Goal: Obtain resource: Download file/media

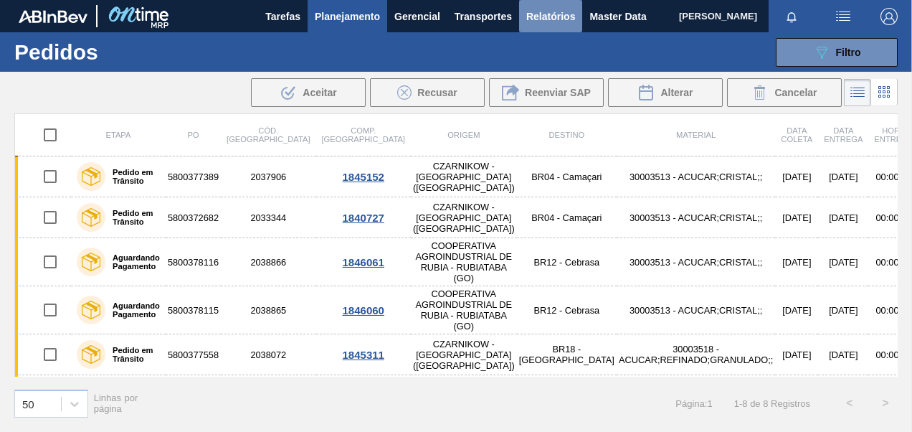
click at [548, 17] on span "Relatórios" at bounding box center [550, 16] width 49 height 17
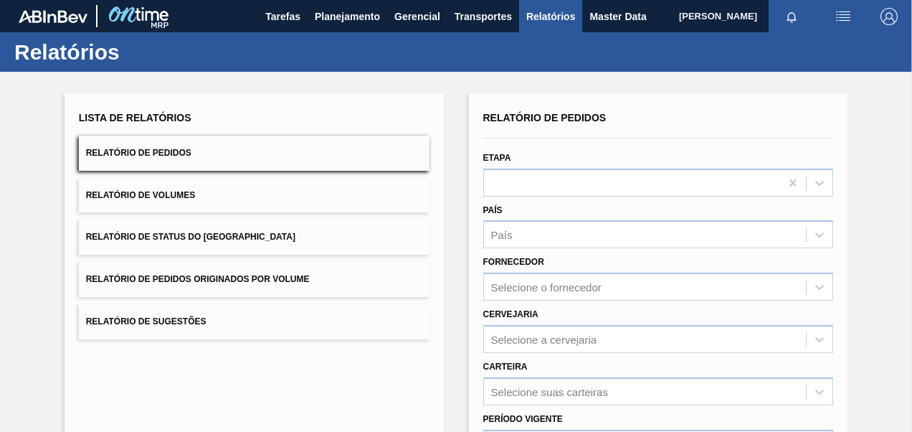
click at [181, 195] on span "Relatório de Volumes" at bounding box center [140, 195] width 109 height 10
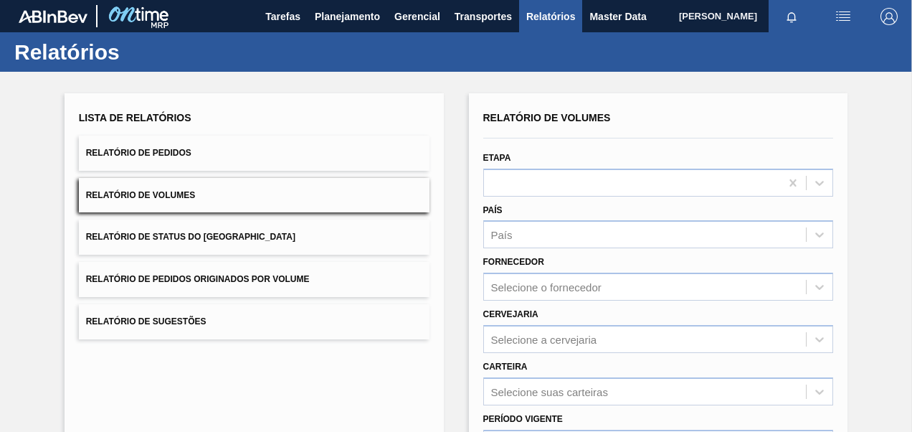
click at [202, 158] on button "Relatório de Pedidos" at bounding box center [254, 153] width 351 height 35
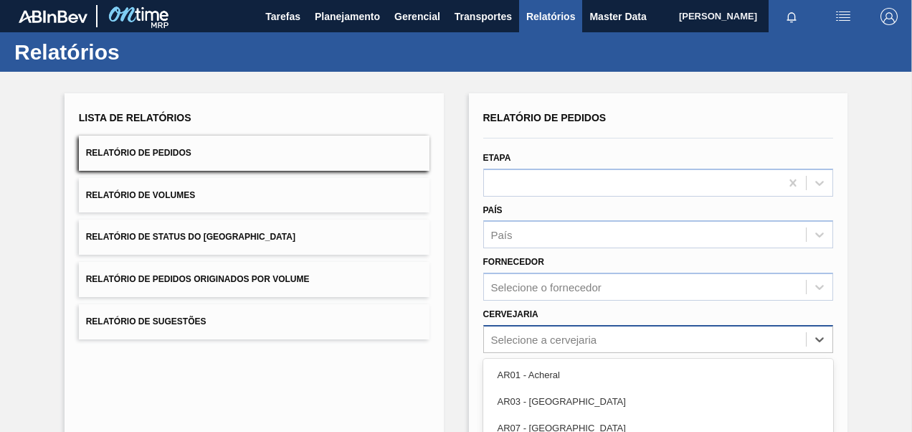
click at [524, 336] on div "option AR11 - Zárate focused, 5 of 93. 93 results available. Use Up and Down to…" at bounding box center [658, 339] width 351 height 28
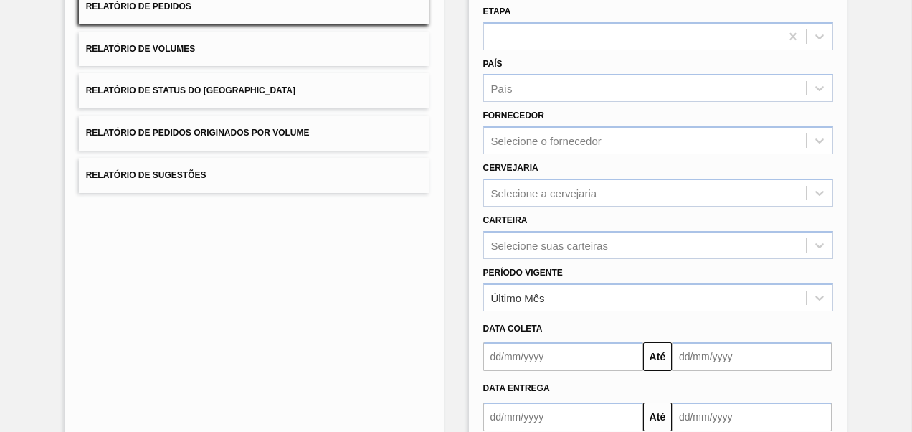
click at [469, 175] on div "Relatório de Pedidos Etapa País País Fornecedor Selecione o fornecedor Cervejar…" at bounding box center [658, 223] width 379 height 553
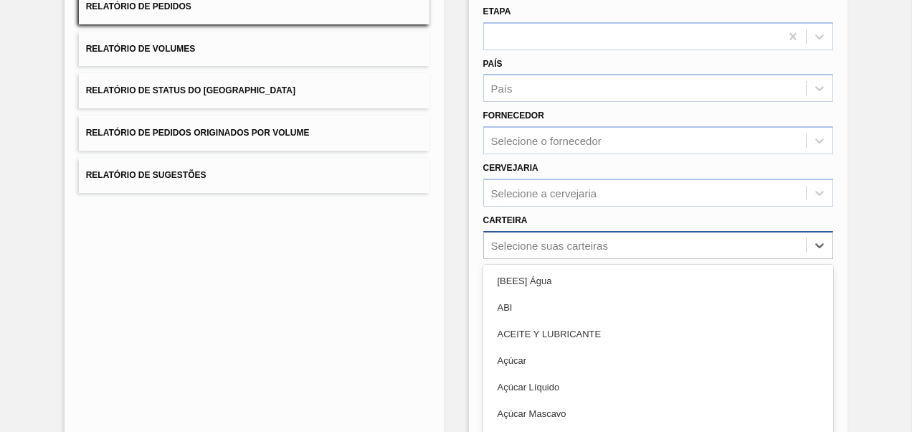
click at [517, 247] on div "option ABI focused, 2 of 101. 101 results available. Use Up and Down to choose …" at bounding box center [658, 245] width 351 height 28
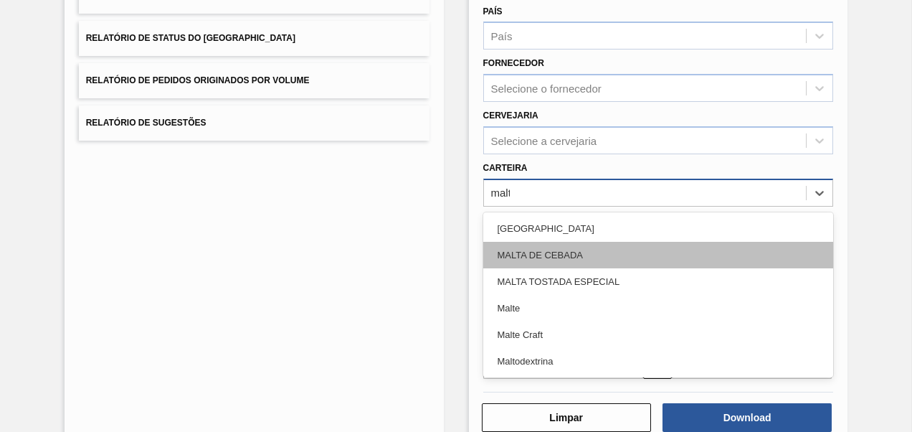
type input "malte"
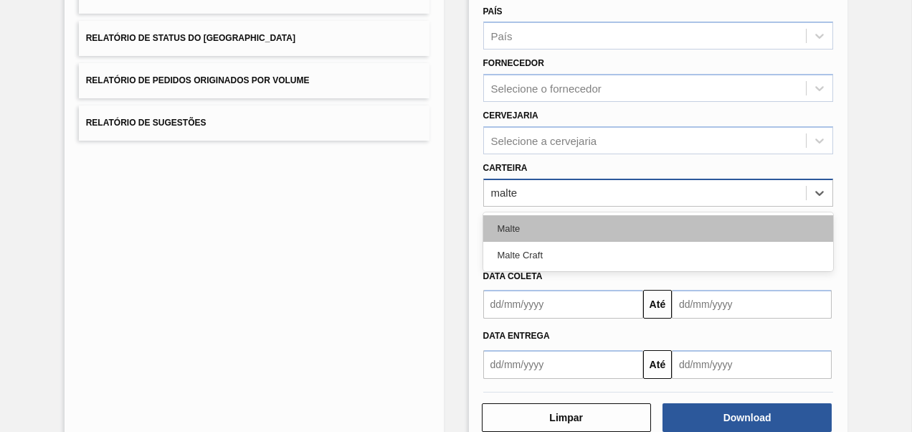
click at [553, 231] on div "Malte" at bounding box center [658, 228] width 351 height 27
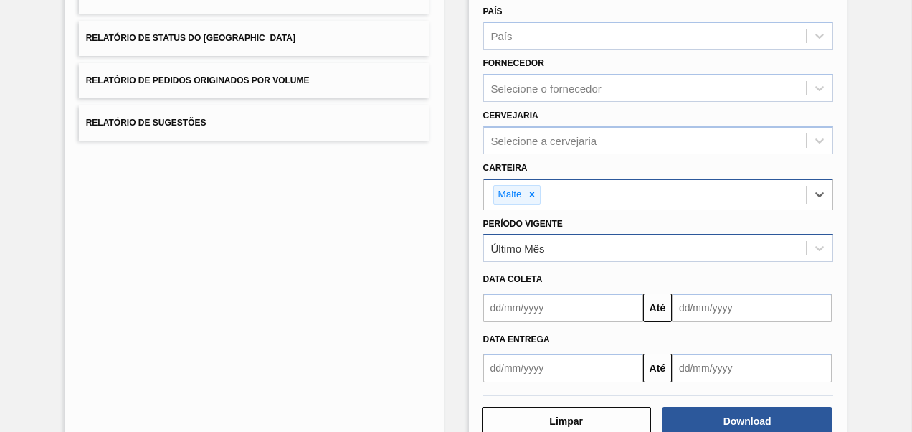
click at [512, 257] on div "Último Mês" at bounding box center [658, 248] width 351 height 28
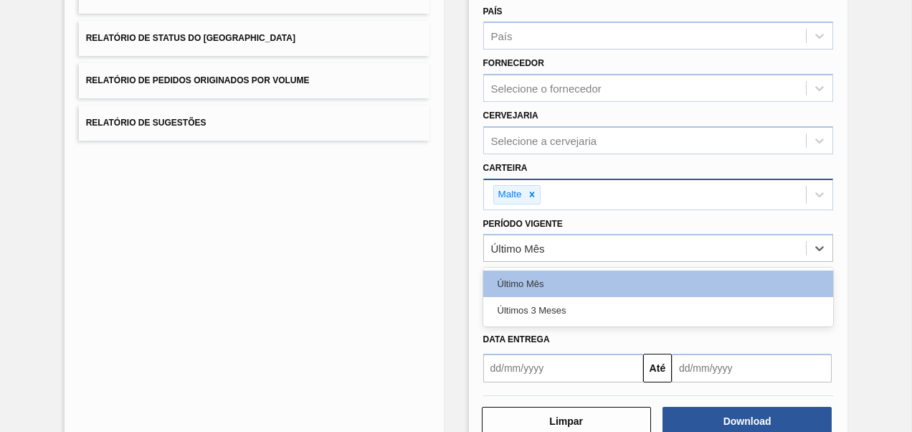
click at [514, 306] on div "Últimos 3 Meses" at bounding box center [658, 310] width 351 height 27
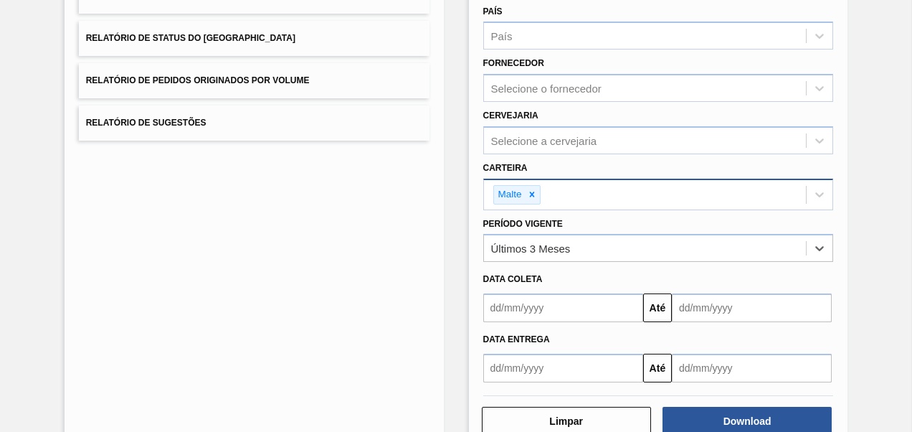
click at [519, 308] on input "text" at bounding box center [563, 307] width 160 height 29
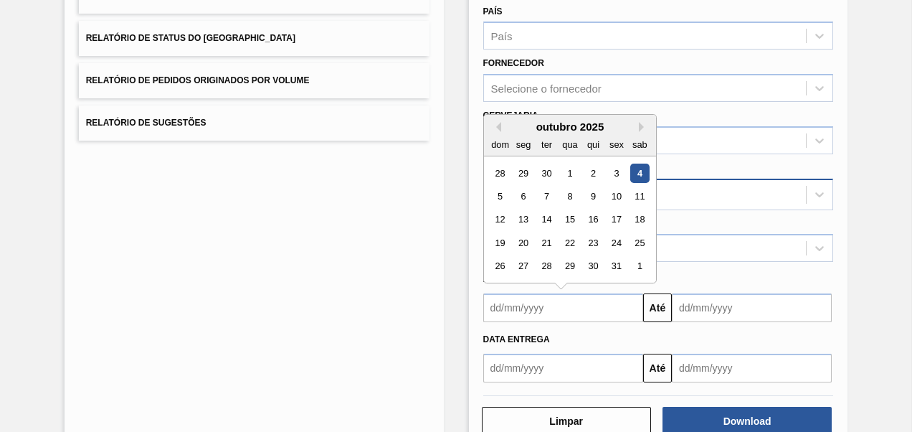
click at [500, 125] on div "outubro 2025" at bounding box center [570, 126] width 172 height 12
click at [498, 122] on button "Previous Month" at bounding box center [496, 127] width 10 height 10
click at [528, 174] on div "1" at bounding box center [522, 173] width 19 height 19
type input "[DATE]"
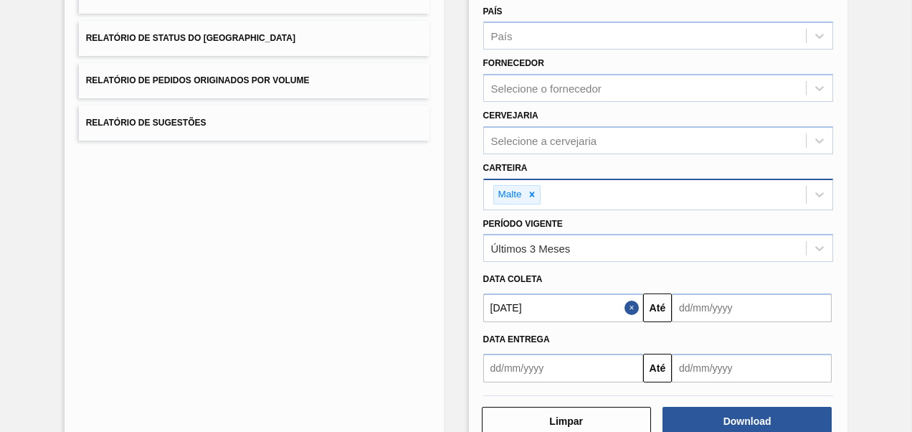
click at [713, 311] on input "text" at bounding box center [752, 307] width 160 height 29
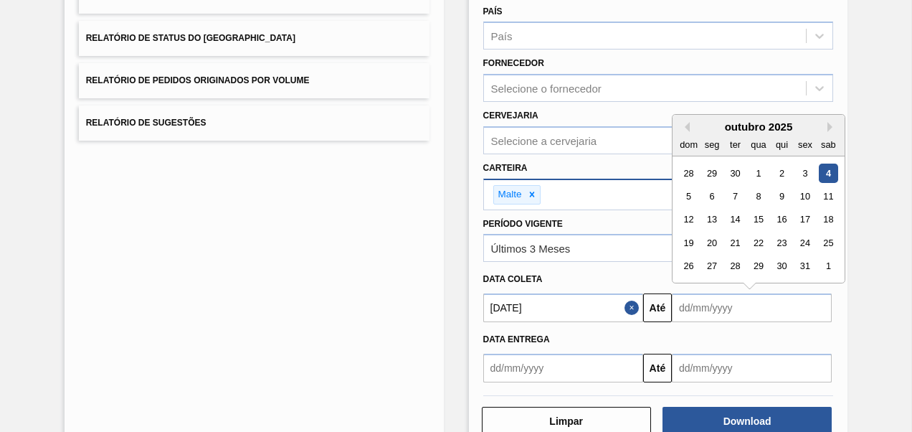
click at [787, 133] on div "dom seg ter qua qui sex sab" at bounding box center [759, 144] width 172 height 23
click at [824, 168] on div "4" at bounding box center [828, 173] width 19 height 19
type input "[DATE]"
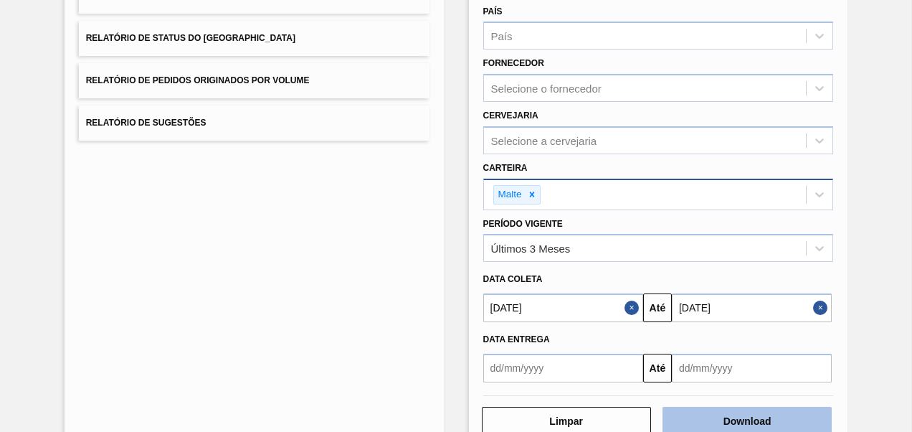
click at [738, 417] on button "Download" at bounding box center [747, 421] width 169 height 29
